Goal: Obtain resource: Download file/media

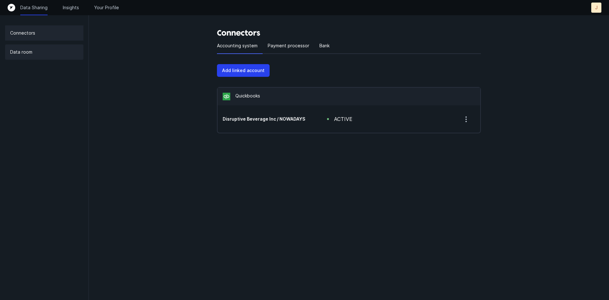
click at [36, 47] on div "Data room" at bounding box center [44, 51] width 78 height 15
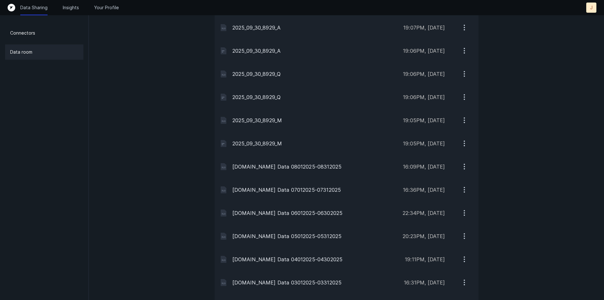
scroll to position [602, 0]
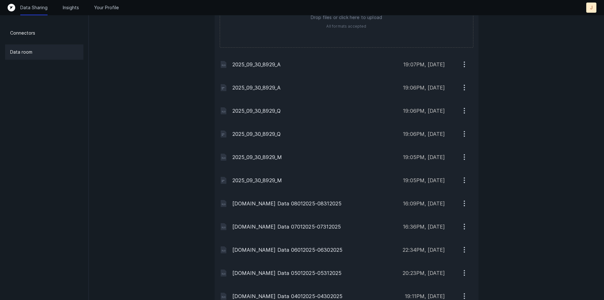
click at [258, 64] on p "2025_09_30_8929_A" at bounding box center [315, 65] width 166 height 8
click at [410, 62] on p "19:07PM, [DATE]" at bounding box center [424, 65] width 42 height 8
click at [467, 62] on icon "button" at bounding box center [464, 64] width 8 height 8
click at [422, 81] on button "Download" at bounding box center [437, 81] width 71 height 13
click at [281, 157] on p "2025_09_30_8929_M" at bounding box center [315, 157] width 166 height 8
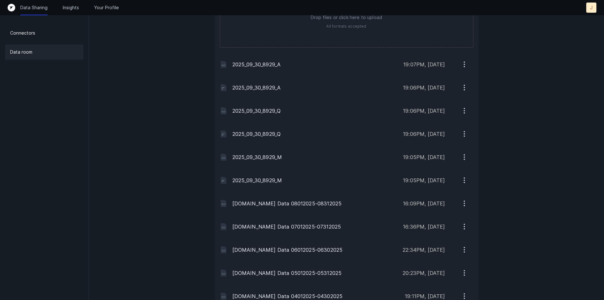
click at [421, 86] on p "19:06PM, [DATE]" at bounding box center [424, 88] width 42 height 8
click at [425, 112] on p "19:06PM, [DATE]" at bounding box center [424, 111] width 42 height 8
click at [463, 109] on icon "button" at bounding box center [464, 111] width 8 height 8
click at [441, 124] on p "Download" at bounding box center [437, 127] width 21 height 8
click at [464, 155] on icon "button" at bounding box center [464, 157] width 8 height 8
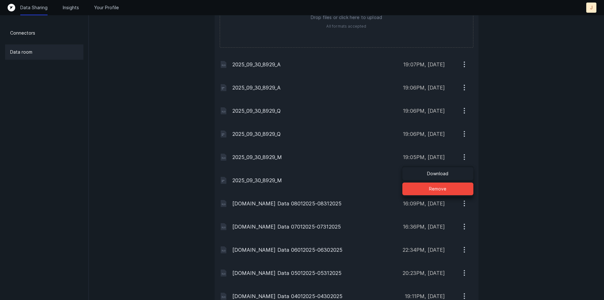
click at [452, 173] on button "Download" at bounding box center [437, 173] width 71 height 13
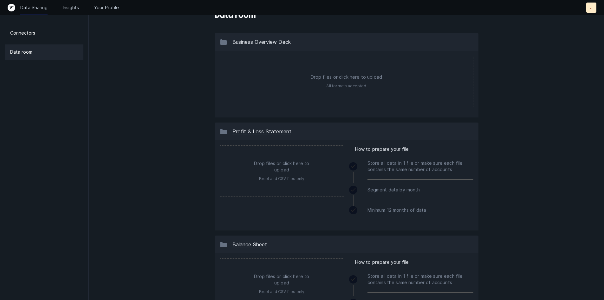
scroll to position [0, 0]
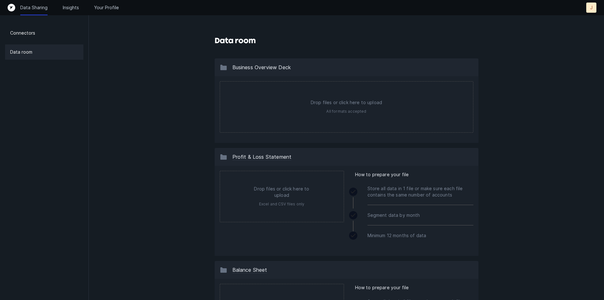
click at [70, 4] on div "Data Sharing Insights Your Profile J J" at bounding box center [302, 8] width 589 height 10
click at [72, 7] on p "Insights" at bounding box center [71, 7] width 16 height 6
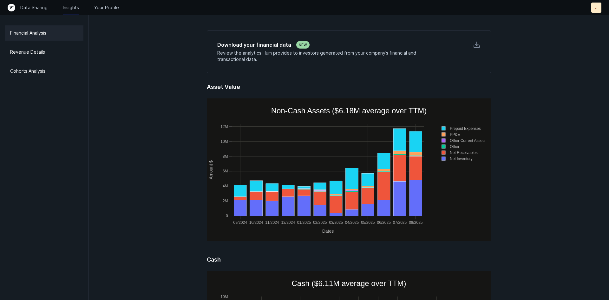
click at [35, 35] on p "Financial Analysis" at bounding box center [28, 33] width 36 height 8
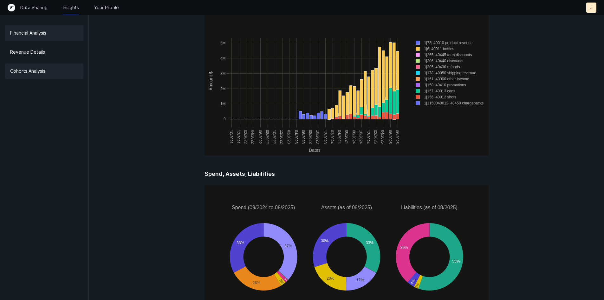
scroll to position [697, 0]
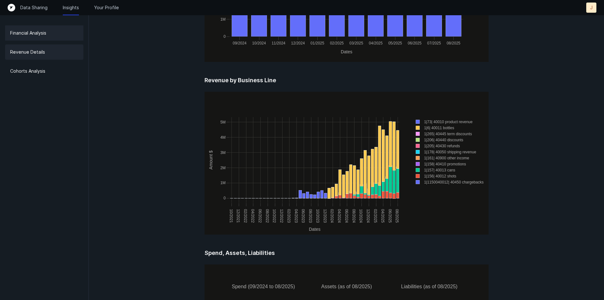
click at [30, 51] on p "Revenue Details" at bounding box center [27, 52] width 35 height 8
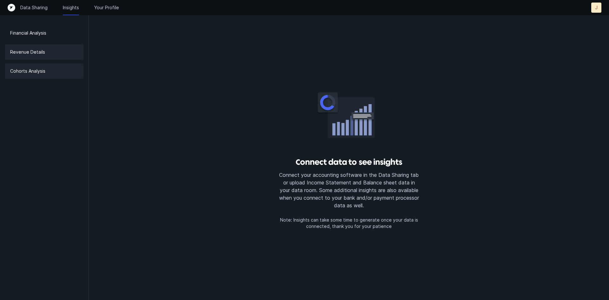
click at [38, 71] on p "Cohorts Analysis" at bounding box center [27, 71] width 35 height 8
click at [28, 57] on div "Revenue Details" at bounding box center [44, 51] width 78 height 15
click at [31, 34] on p "Financial Analysis" at bounding box center [28, 33] width 36 height 8
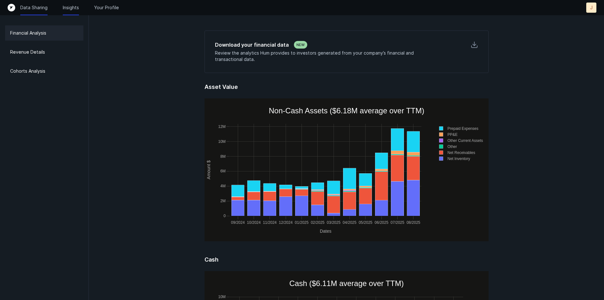
click at [37, 8] on p "Data Sharing" at bounding box center [33, 7] width 27 height 6
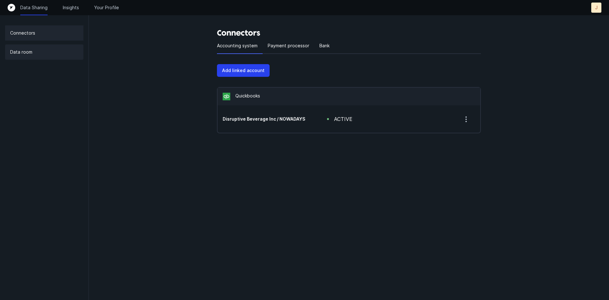
click at [28, 56] on div "Data room" at bounding box center [44, 51] width 78 height 15
